Goal: Ask a question

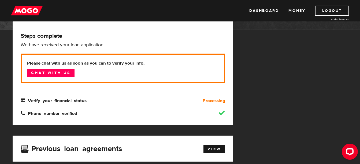
scroll to position [75, 0]
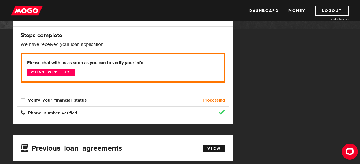
click at [249, 108] on div "MogoMoney Your MogoMoney application Expired Your MogoMoney credit decision has…" at bounding box center [180, 133] width 343 height 298
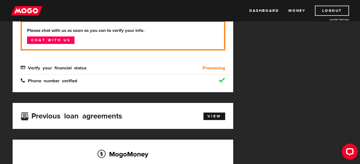
scroll to position [96, 0]
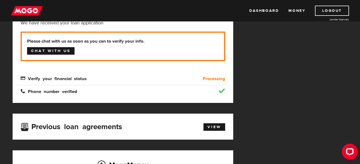
click at [60, 49] on link "Chat with us" at bounding box center [50, 51] width 47 height 8
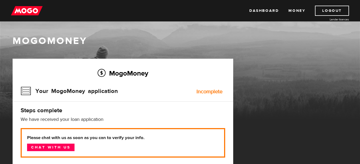
click at [233, 28] on div "MogoMoney" at bounding box center [180, 62] width 360 height 115
click at [319, 32] on div "MogoMoney" at bounding box center [180, 62] width 360 height 115
